Goal: Navigation & Orientation: Find specific page/section

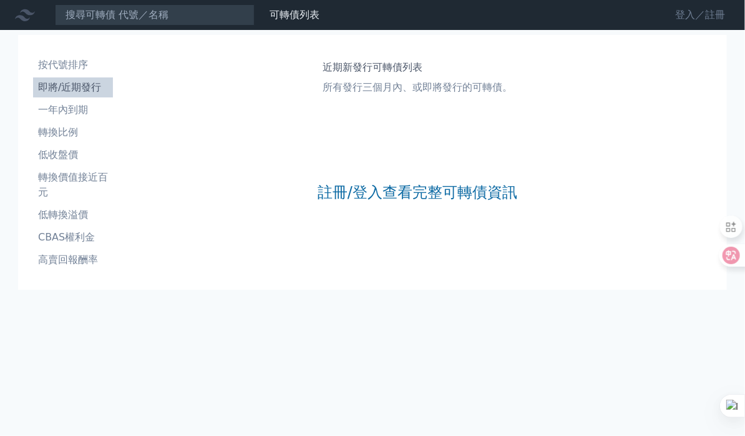
click at [678, 16] on link "登入／註冊" at bounding box center [700, 15] width 70 height 20
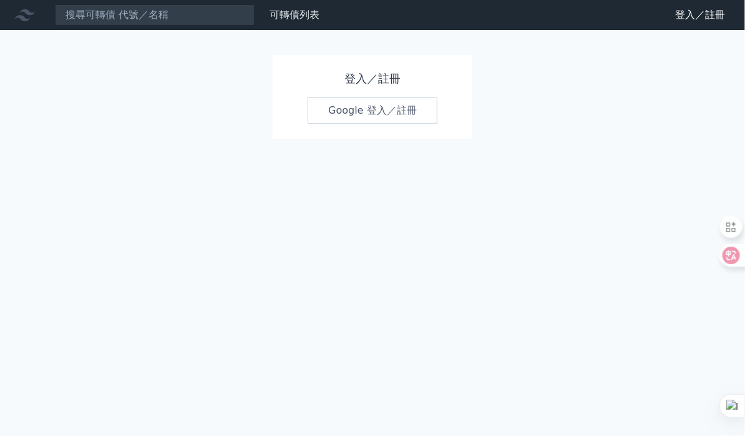
click at [363, 110] on link "Google 登入／註冊" at bounding box center [373, 110] width 130 height 26
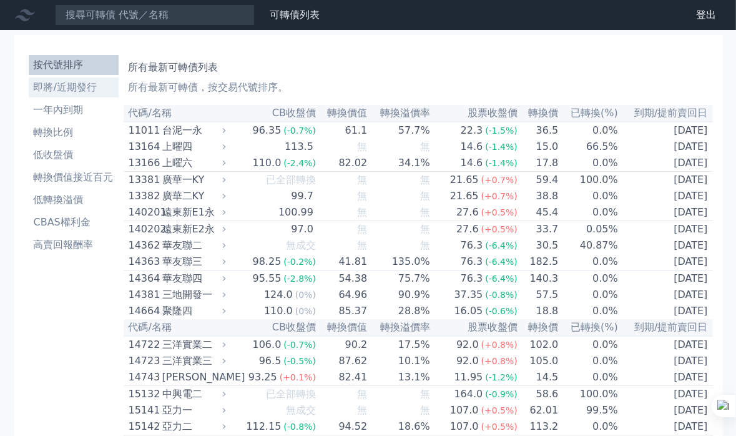
click at [61, 85] on li "即將/近期發行" at bounding box center [74, 87] width 90 height 15
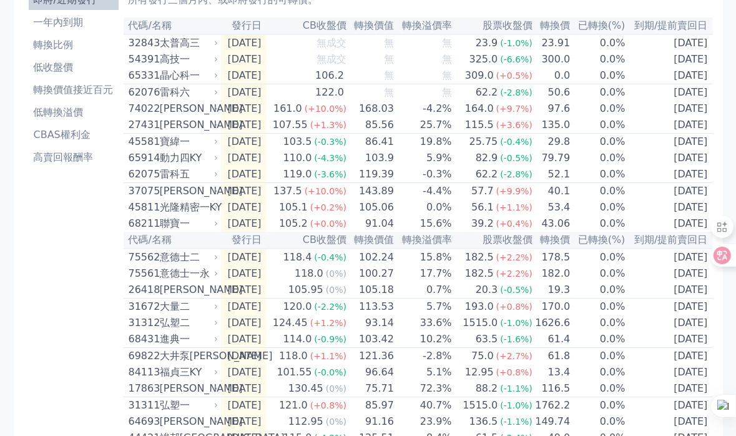
scroll to position [84, 0]
